Goal: Task Accomplishment & Management: Complete application form

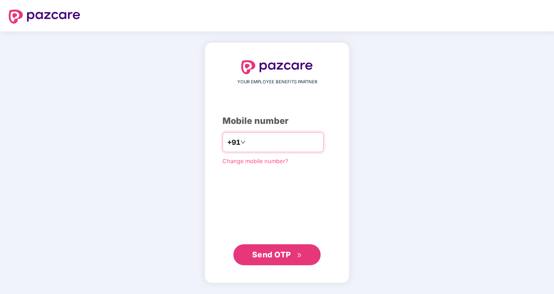
click at [262, 137] on input "number" at bounding box center [283, 142] width 72 height 14
click at [247, 141] on input "**********" at bounding box center [283, 142] width 72 height 14
type input "**********"
click at [297, 253] on icon "double-right" at bounding box center [300, 256] width 6 height 6
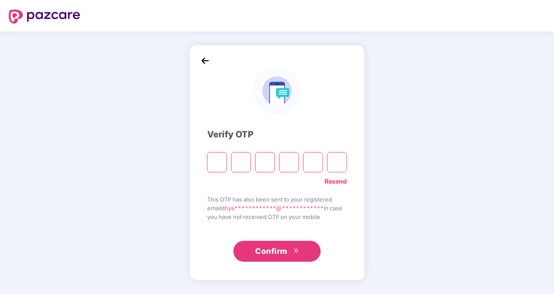
type input "*"
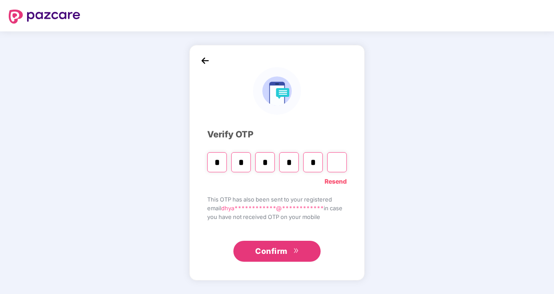
type input "*"
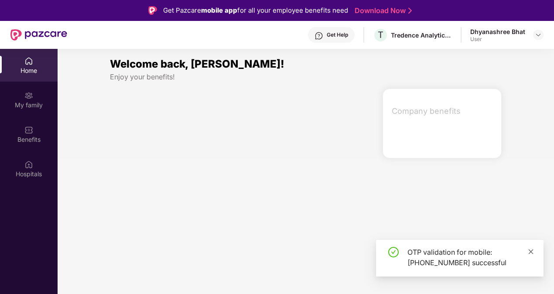
click at [529, 249] on icon "close" at bounding box center [531, 252] width 6 height 6
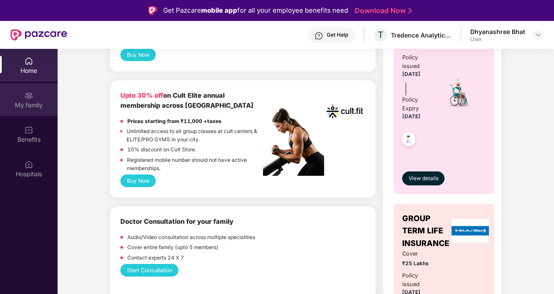
scroll to position [393, 0]
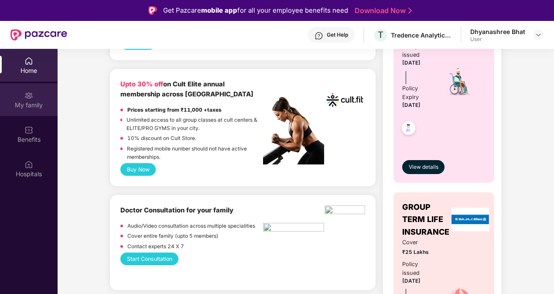
click at [24, 102] on div "My family" at bounding box center [29, 105] width 58 height 9
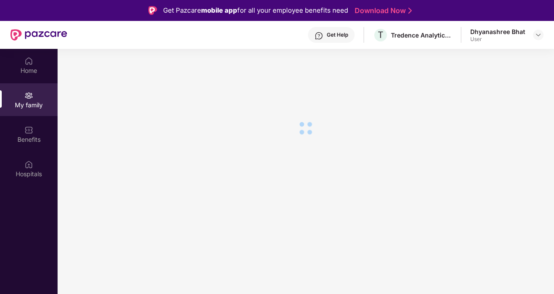
scroll to position [0, 0]
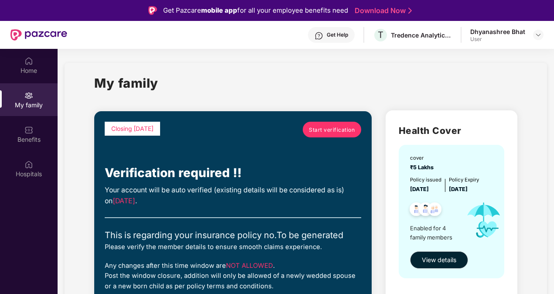
click at [328, 125] on link "Start verification" at bounding box center [332, 130] width 58 height 16
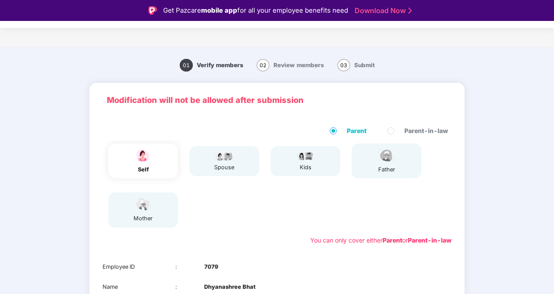
click at [155, 152] on div "self" at bounding box center [143, 161] width 70 height 35
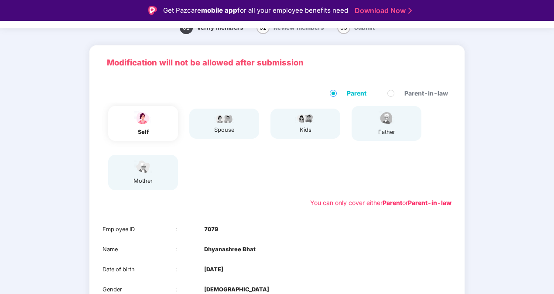
scroll to position [87, 0]
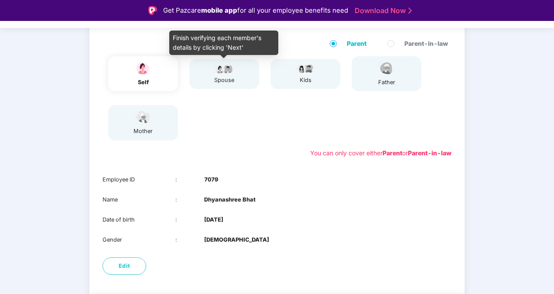
click at [228, 80] on div "spouse" at bounding box center [224, 80] width 22 height 9
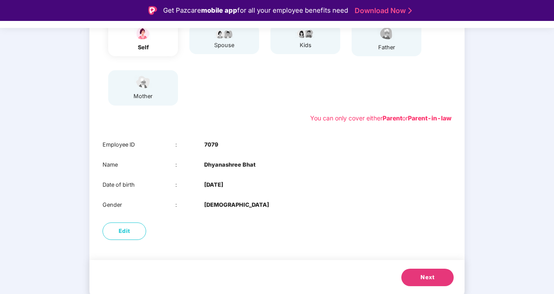
scroll to position [21, 0]
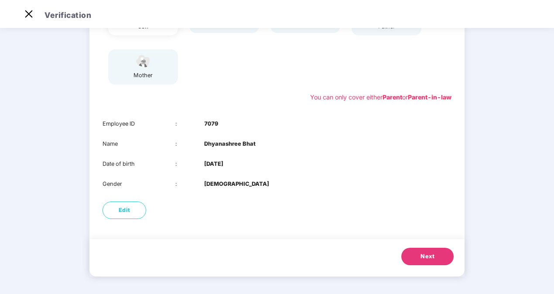
click at [420, 262] on button "Next" at bounding box center [428, 256] width 52 height 17
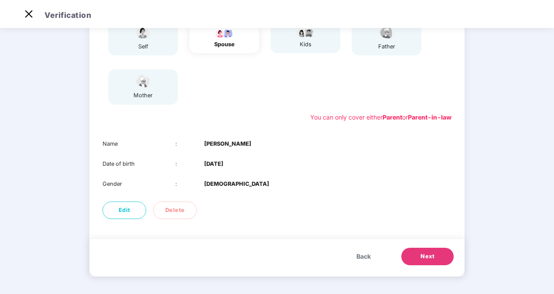
scroll to position [102, 0]
click at [417, 259] on button "Next" at bounding box center [428, 256] width 52 height 17
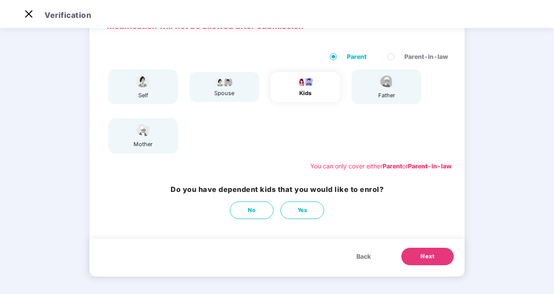
scroll to position [53, 0]
click at [261, 210] on button "No" at bounding box center [252, 210] width 44 height 17
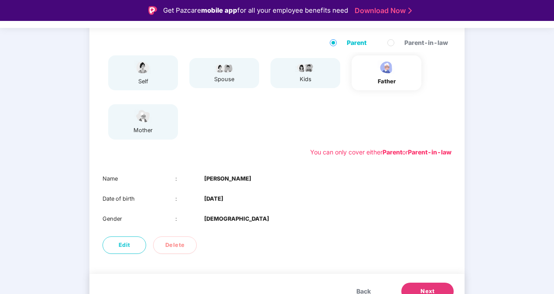
scroll to position [102, 0]
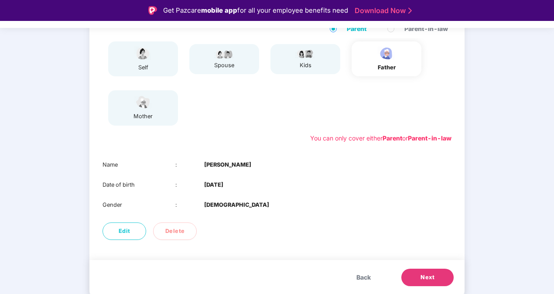
click at [418, 272] on button "Next" at bounding box center [428, 277] width 52 height 17
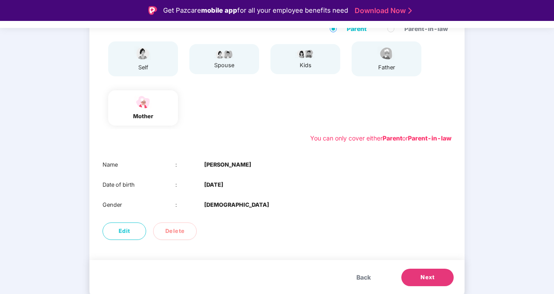
scroll to position [21, 0]
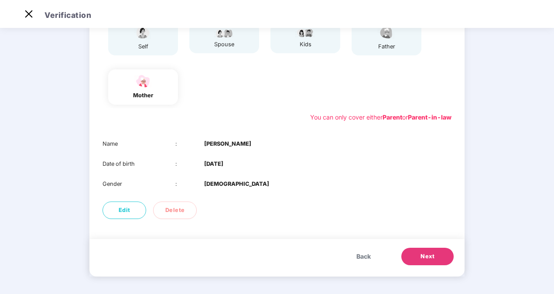
click at [361, 257] on span "Back" at bounding box center [364, 257] width 14 height 10
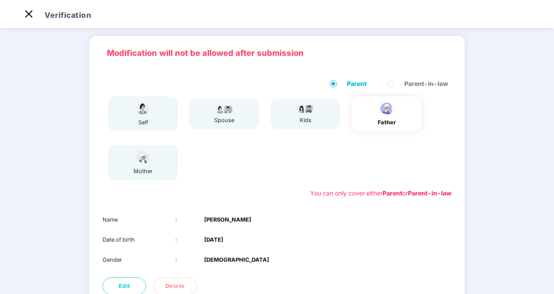
scroll to position [0, 0]
